Goal: Transaction & Acquisition: Purchase product/service

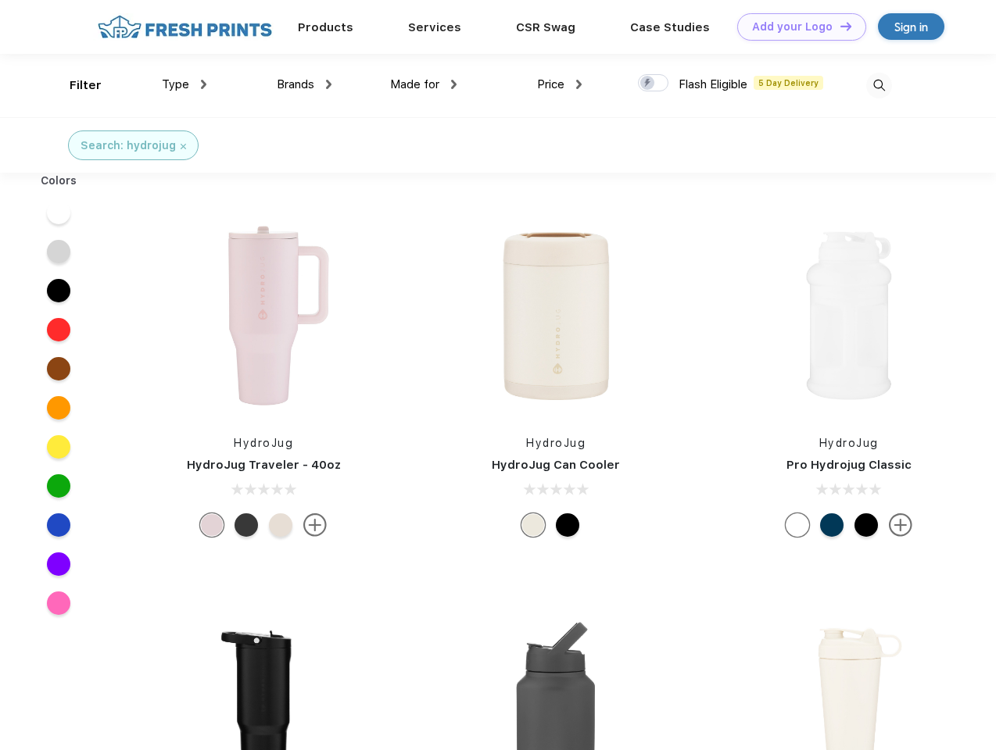
click at [795, 27] on link "Add your Logo Design Tool" at bounding box center [801, 26] width 129 height 27
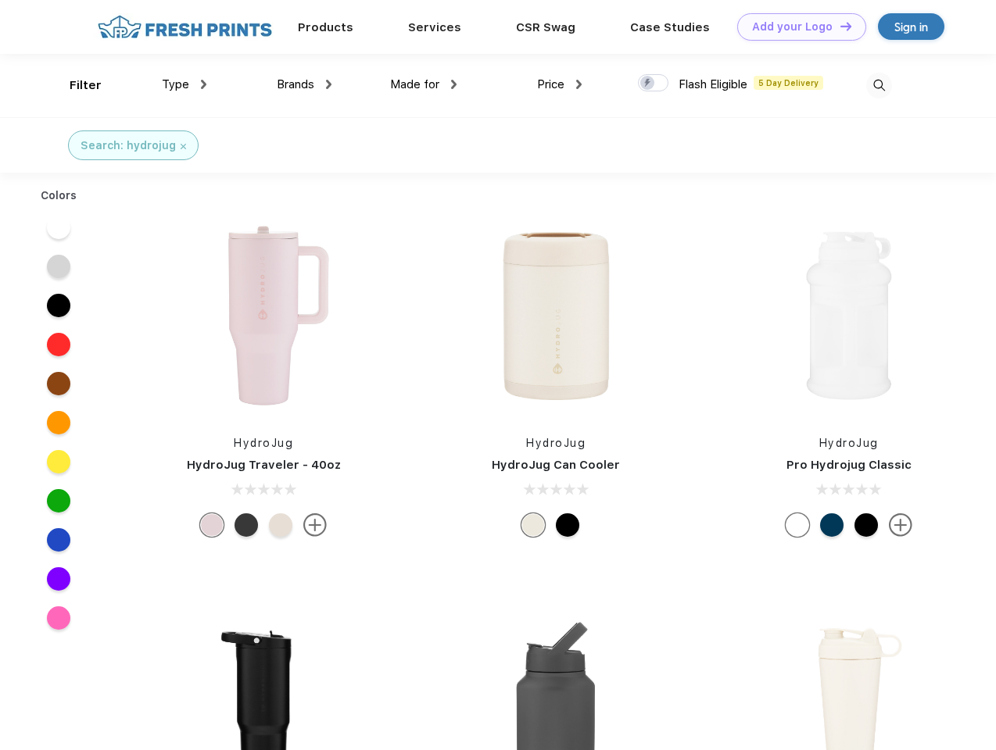
click at [0, 0] on div "Design Tool" at bounding box center [0, 0] width 0 height 0
click at [838, 26] on link "Add your Logo Design Tool" at bounding box center [801, 26] width 129 height 27
click at [75, 85] on div "Filter" at bounding box center [86, 86] width 32 height 18
click at [184, 84] on span "Type" at bounding box center [175, 84] width 27 height 14
click at [304, 84] on span "Brands" at bounding box center [296, 84] width 38 height 14
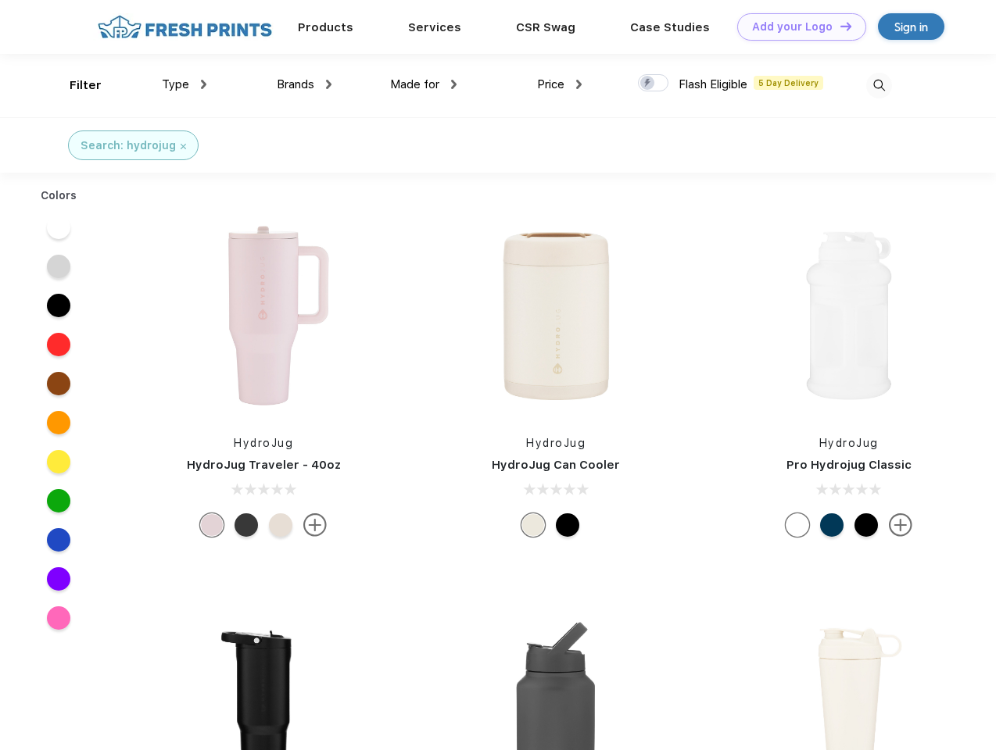
click at [424, 84] on span "Made for" at bounding box center [414, 84] width 49 height 14
click at [560, 84] on span "Price" at bounding box center [550, 84] width 27 height 14
click at [653, 84] on div at bounding box center [653, 82] width 30 height 17
click at [648, 84] on input "checkbox" at bounding box center [643, 78] width 10 height 10
click at [878, 85] on img at bounding box center [879, 86] width 26 height 26
